Goal: Find specific page/section: Find specific page/section

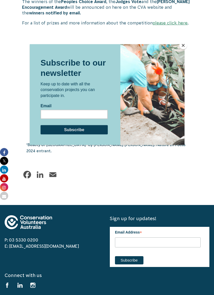
scroll to position [389, 0]
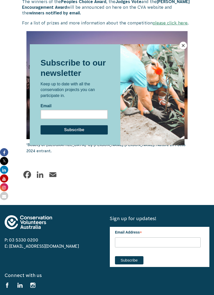
click at [187, 46] on button "Close" at bounding box center [184, 46] width 8 height 8
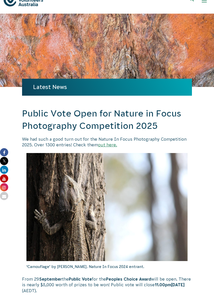
scroll to position [0, 0]
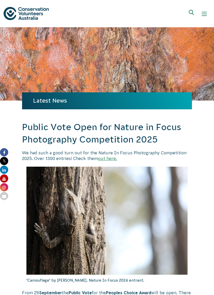
click at [207, 17] on button "Show mobile navigation menu" at bounding box center [204, 14] width 12 height 12
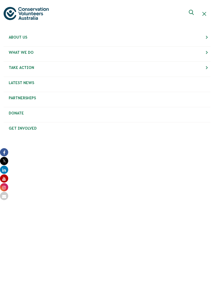
click at [204, 13] on div "Hide mobile navigation menu" at bounding box center [204, 13] width 5 height 5
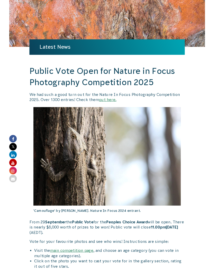
scroll to position [63, 0]
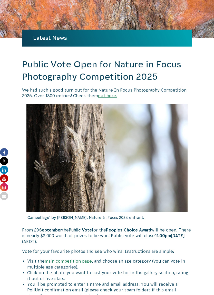
click at [109, 95] on link "out here." at bounding box center [107, 95] width 19 height 5
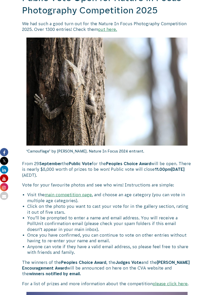
scroll to position [129, 0]
click at [86, 195] on link "main competition page" at bounding box center [68, 194] width 47 height 5
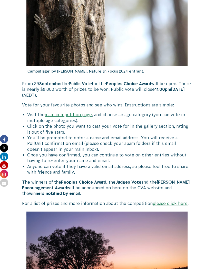
scroll to position [209, 0]
click at [85, 115] on link "main competition page" at bounding box center [68, 115] width 47 height 5
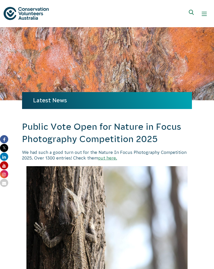
type input "[EMAIL_ADDRESS][DOMAIN_NAME]"
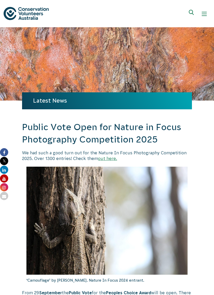
click at [204, 14] on span "Show mobile navigation menu" at bounding box center [204, 14] width 5 height 1
